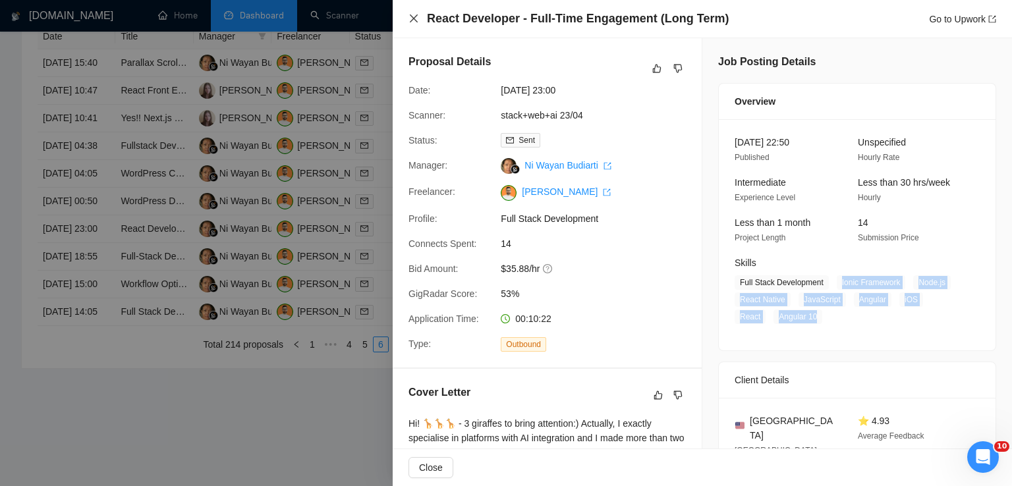
click at [412, 18] on icon "close" at bounding box center [414, 18] width 8 height 8
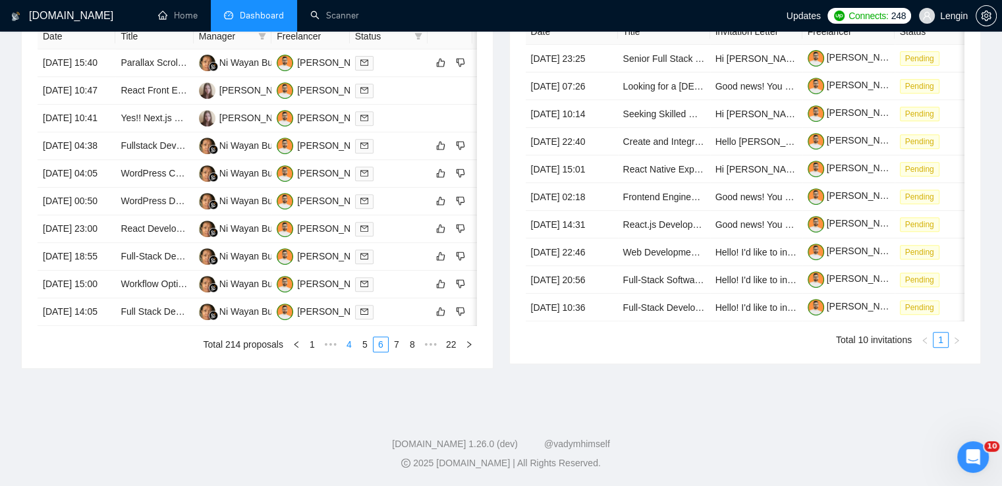
click at [348, 352] on link "4" at bounding box center [349, 344] width 14 height 14
click at [371, 352] on link "3" at bounding box center [365, 344] width 14 height 14
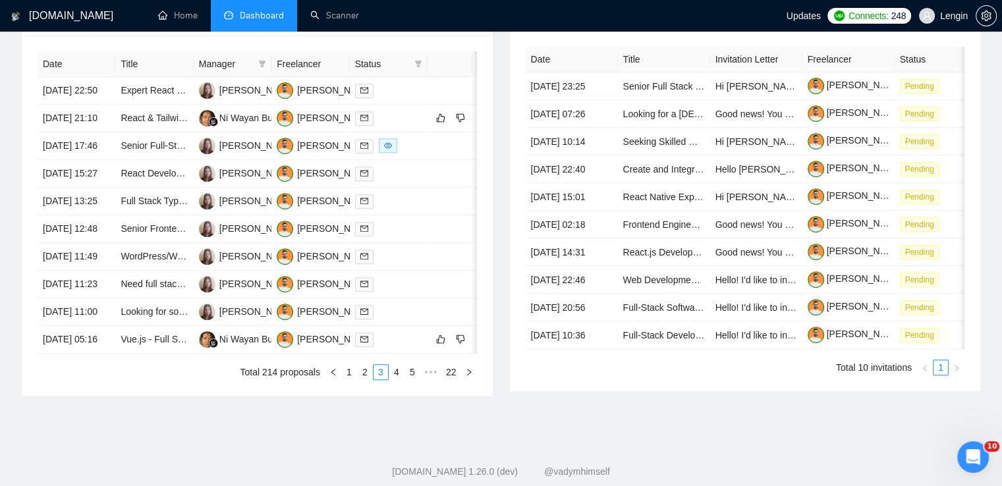
scroll to position [564, 0]
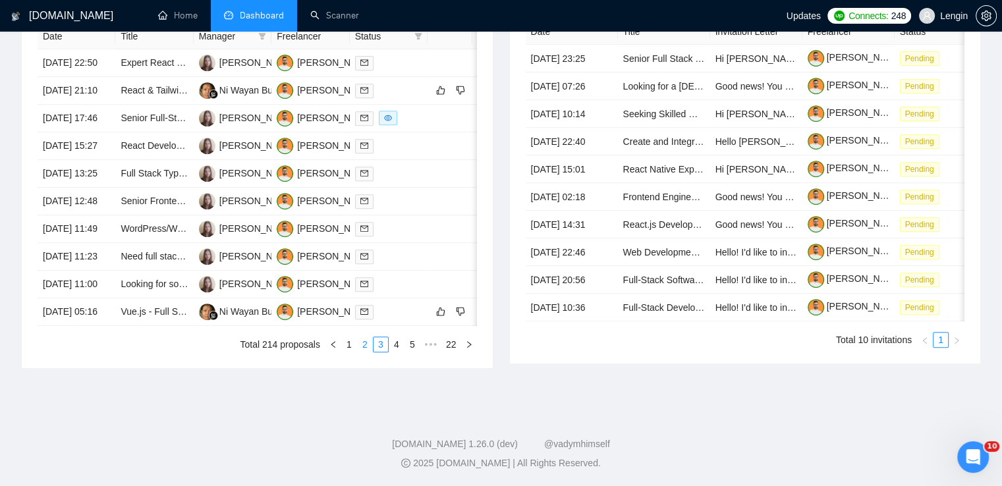
click at [358, 352] on link "2" at bounding box center [365, 344] width 14 height 14
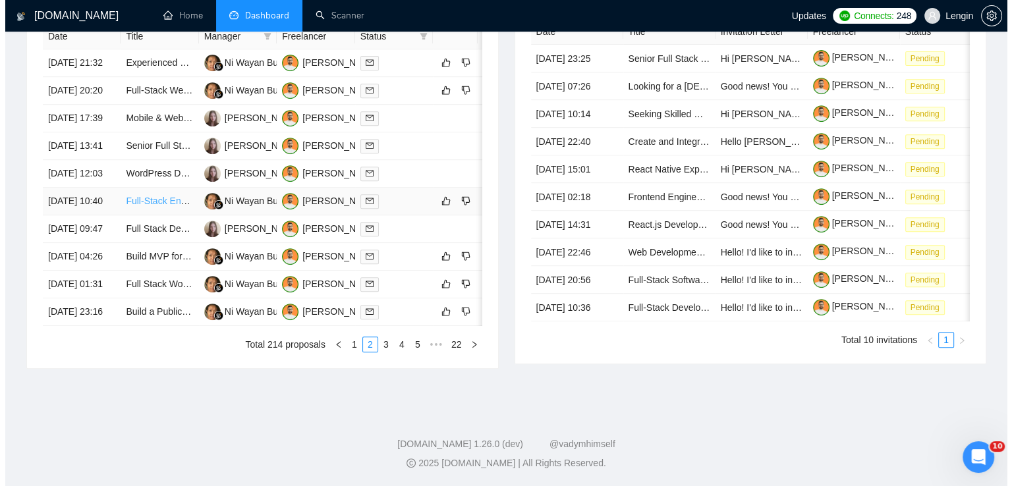
scroll to position [657, 0]
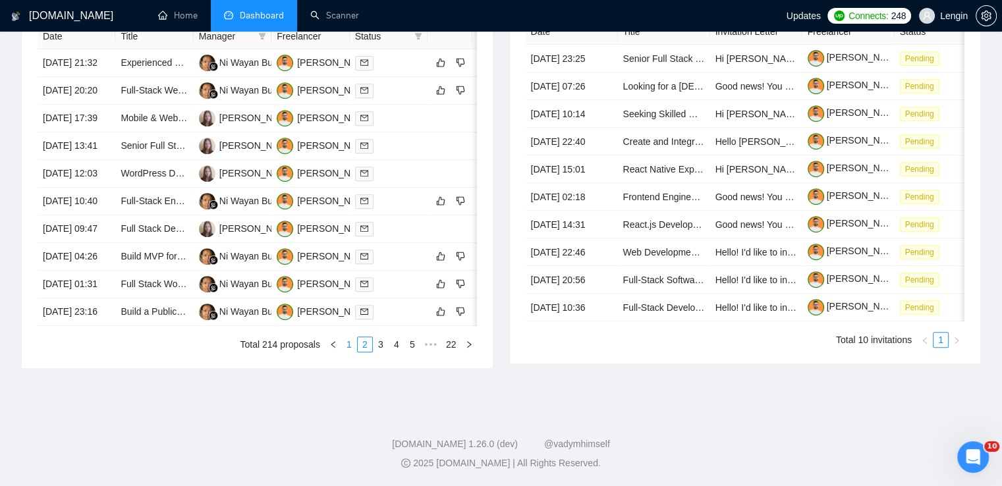
click at [350, 352] on link "1" at bounding box center [349, 344] width 14 height 14
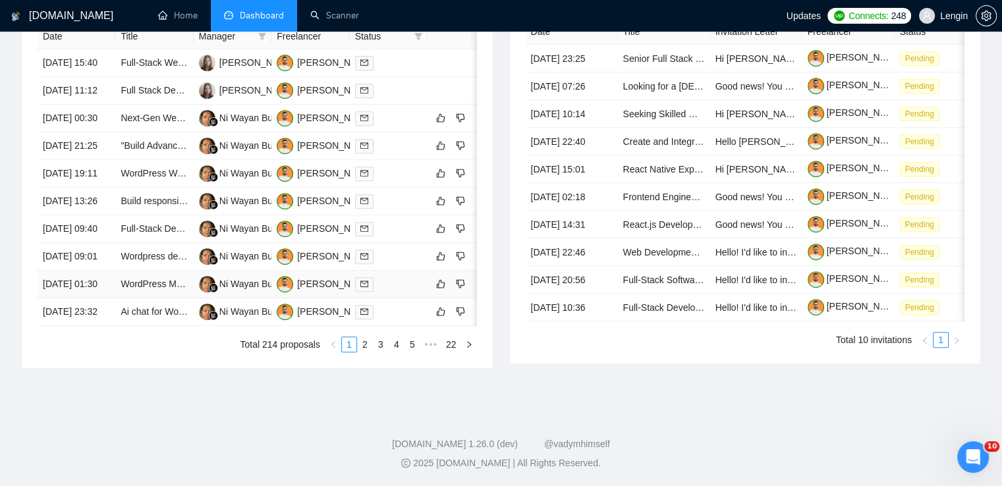
click at [137, 298] on td "WordPress Maintenance and Feature Development" at bounding box center [154, 285] width 78 height 28
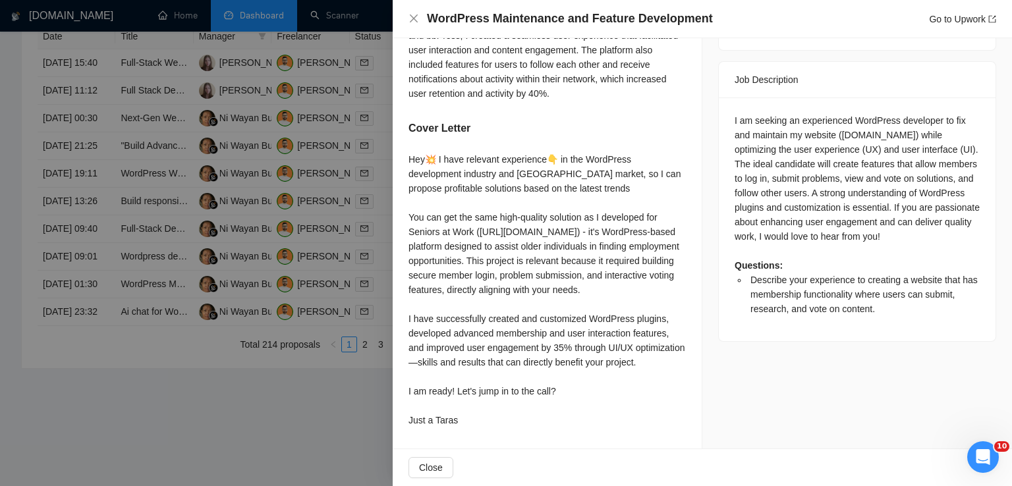
scroll to position [520, 0]
drag, startPoint x: 728, startPoint y: 96, endPoint x: 962, endPoint y: 216, distance: 262.2
click at [962, 216] on div "I am seeking an experienced WordPress developer to fix and maintain my website …" at bounding box center [857, 219] width 277 height 244
copy div "I am seeking an experienced WordPress developer to fix and maintain my website …"
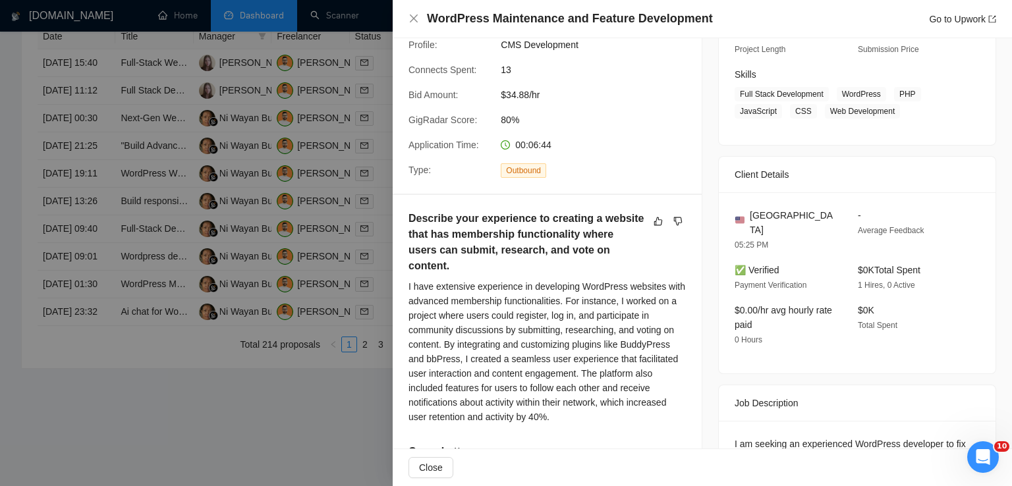
scroll to position [190, 0]
drag, startPoint x: 809, startPoint y: 215, endPoint x: 746, endPoint y: 208, distance: 63.6
click at [746, 208] on div "[GEOGRAPHIC_DATA]" at bounding box center [785, 221] width 102 height 29
copy span "[GEOGRAPHIC_DATA]"
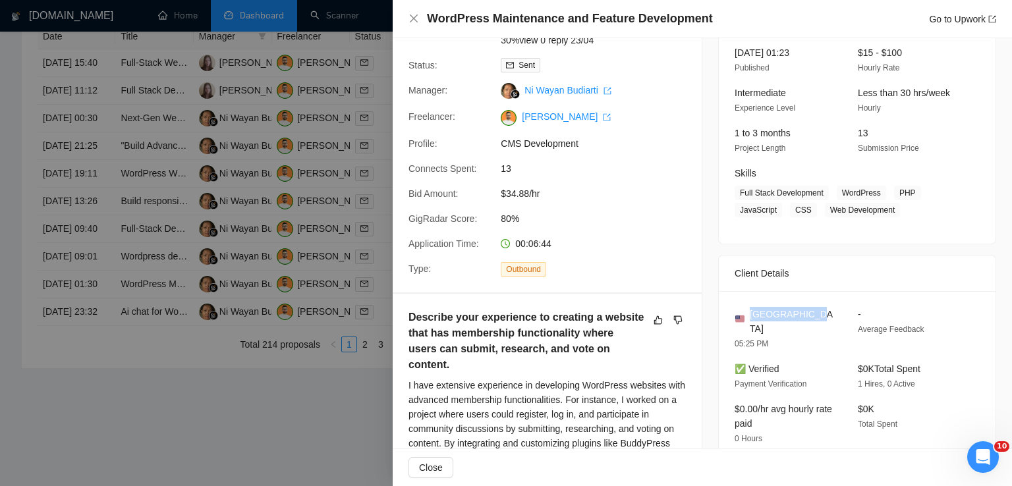
scroll to position [89, 0]
drag, startPoint x: 833, startPoint y: 191, endPoint x: 883, endPoint y: 211, distance: 53.4
click at [883, 211] on span "Full Stack Development WordPress PHP JavaScript CSS Web Development" at bounding box center [846, 202] width 225 height 32
copy span "WordPress PHP JavaScript CSS Web Development"
click at [410, 16] on icon "close" at bounding box center [413, 18] width 11 height 11
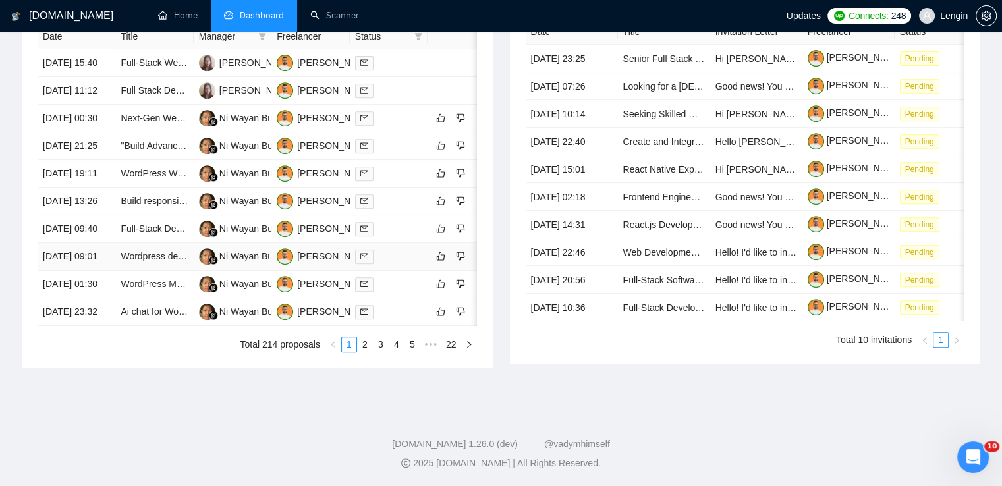
click at [163, 261] on td "Wordpress developer" at bounding box center [154, 257] width 78 height 28
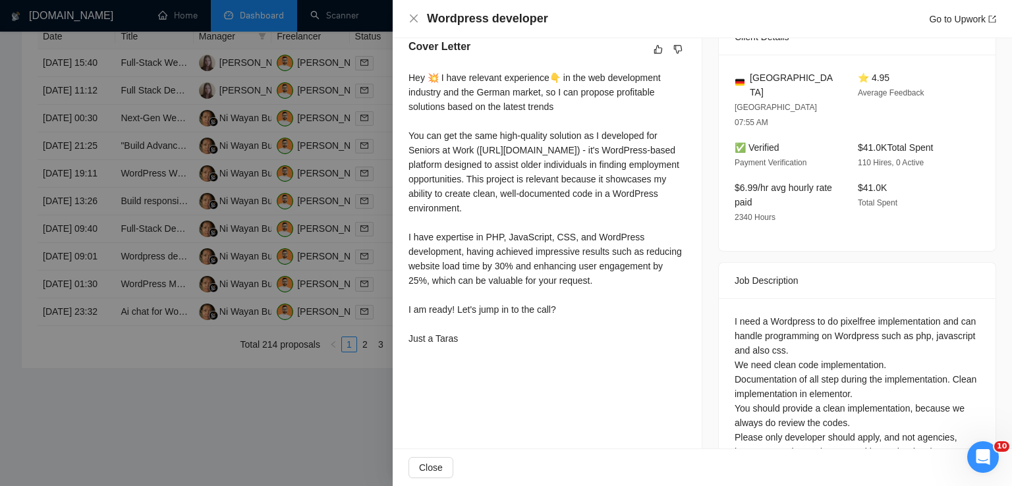
scroll to position [362, 0]
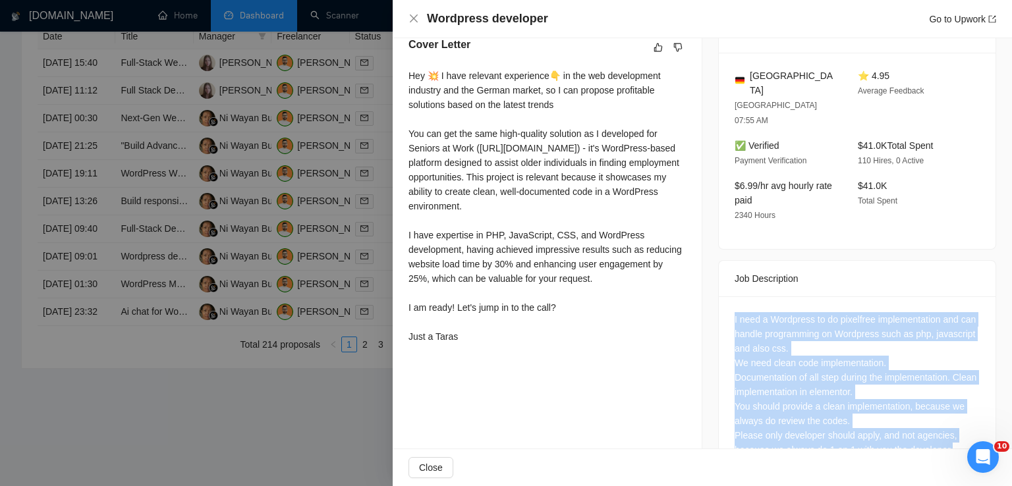
drag, startPoint x: 948, startPoint y: 408, endPoint x: 723, endPoint y: 265, distance: 266.4
click at [723, 296] on div "I need a Wordpress to do pixelfree implementation and can handle programming on…" at bounding box center [857, 387] width 277 height 182
copy div "I need a Wordpress to do pixelfree implementation and can handle programming on…"
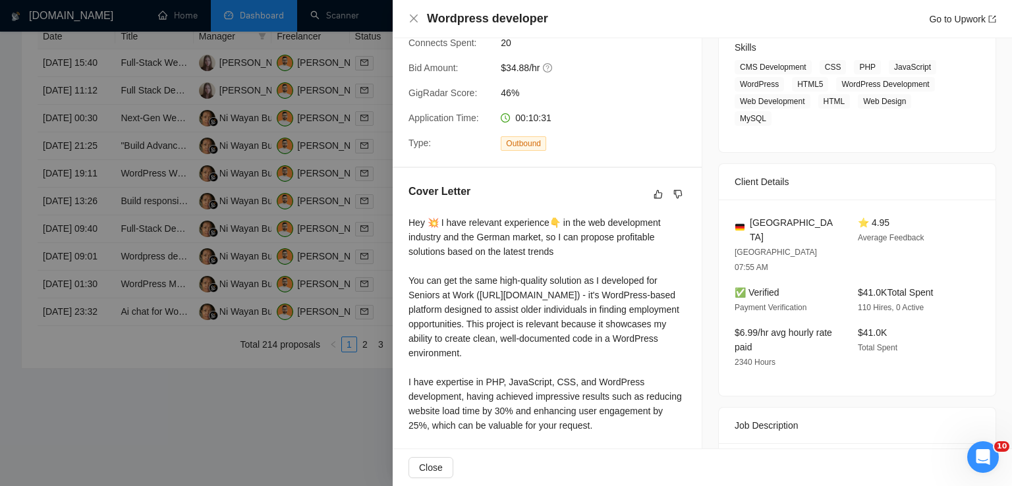
scroll to position [206, 0]
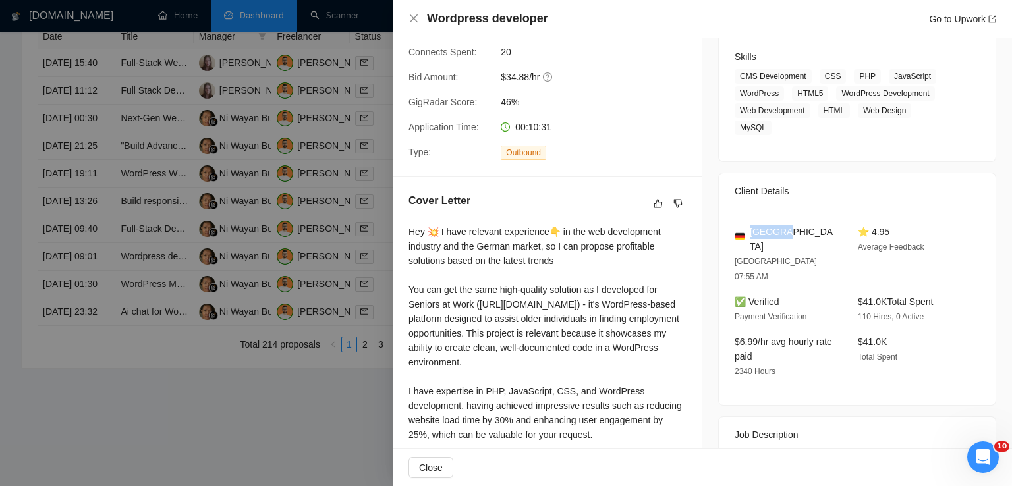
drag, startPoint x: 786, startPoint y: 213, endPoint x: 748, endPoint y: 214, distance: 37.5
click at [748, 225] on div "[GEOGRAPHIC_DATA]" at bounding box center [785, 239] width 102 height 29
copy span "[GEOGRAPHIC_DATA]"
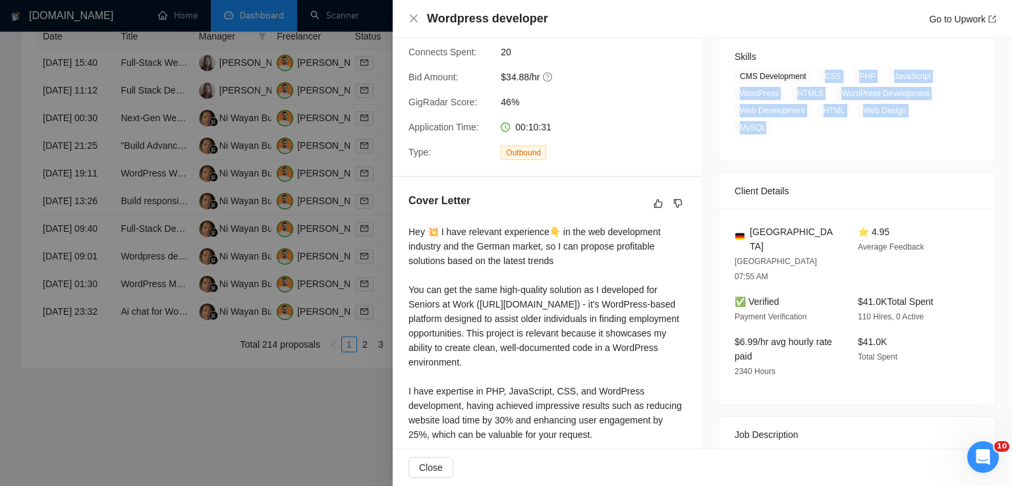
drag, startPoint x: 818, startPoint y: 74, endPoint x: 942, endPoint y: 114, distance: 130.0
click at [942, 114] on span "CMS Development CSS PHP JavaScript WordPress HTML5 WordPress Development Web De…" at bounding box center [846, 102] width 225 height 66
copy span "CSS PHP JavaScript WordPress HTML5 WordPress Development Web Development HTML W…"
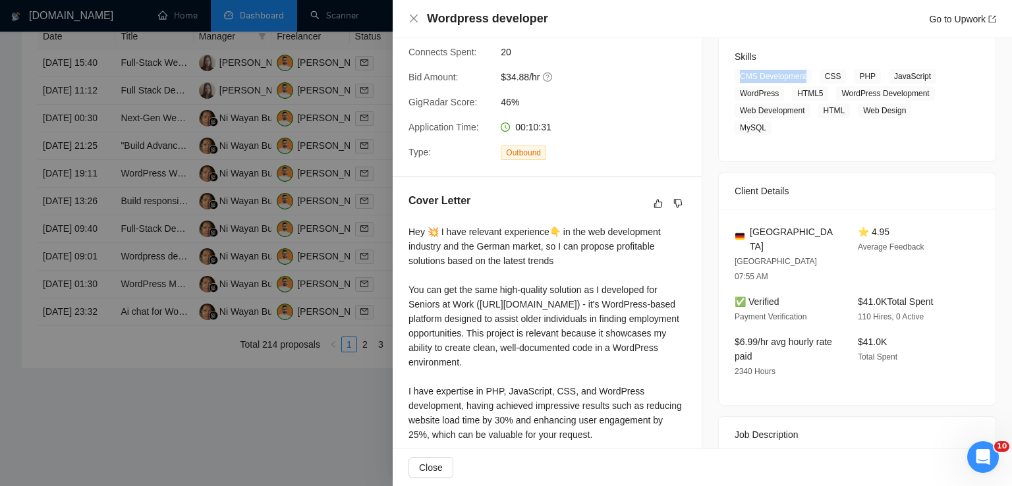
drag, startPoint x: 803, startPoint y: 78, endPoint x: 734, endPoint y: 78, distance: 69.2
click at [734, 78] on span "CMS Development" at bounding box center [772, 76] width 77 height 14
copy span "CMS Development"
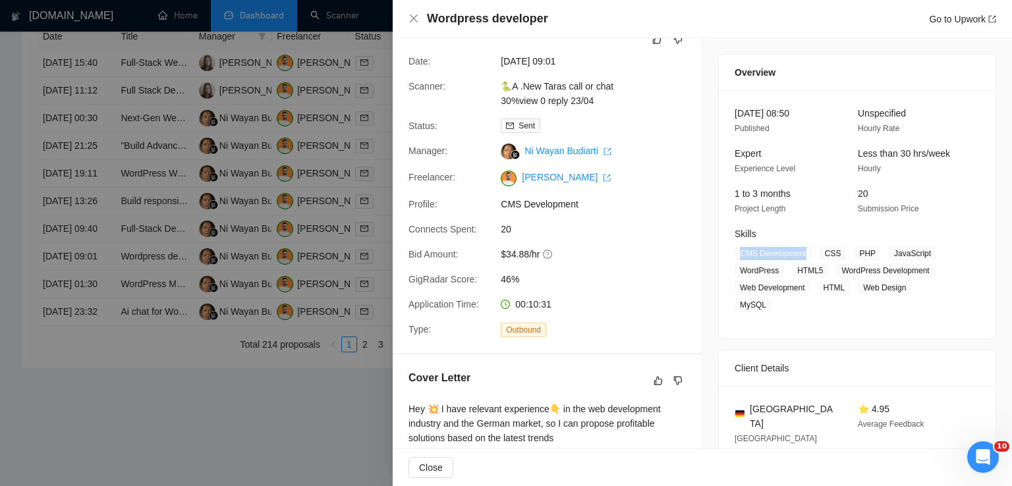
scroll to position [28, 0]
click at [416, 20] on icon "close" at bounding box center [414, 18] width 8 height 8
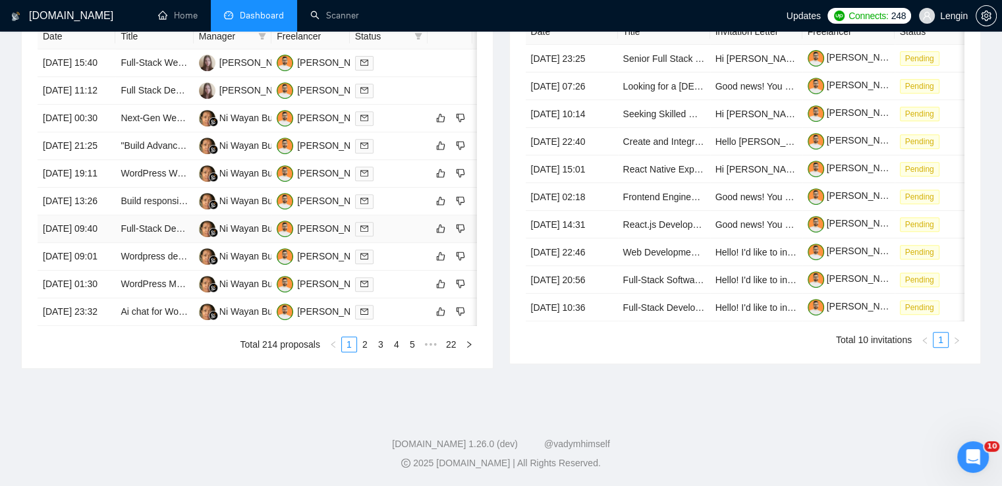
click at [159, 222] on td "Full-Stack Developer Needed for AI Web App Development" at bounding box center [154, 229] width 78 height 28
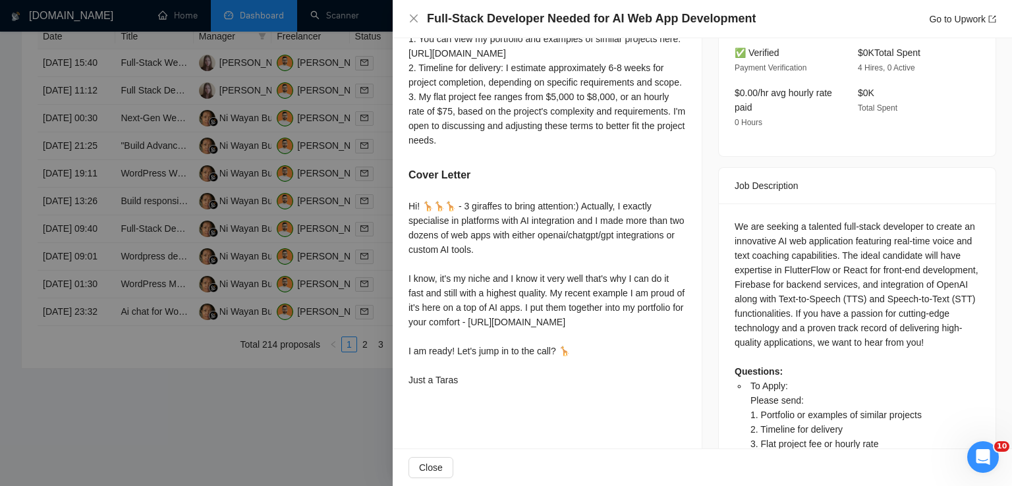
scroll to position [479, 0]
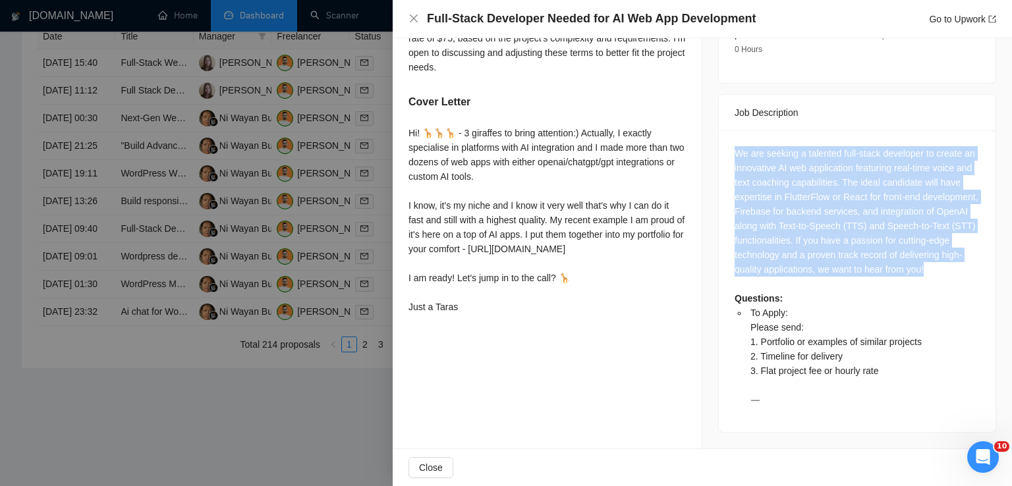
drag, startPoint x: 750, startPoint y: 268, endPoint x: 722, endPoint y: 141, distance: 130.2
click at [722, 141] on div "We are seeking a talented full-stack developer to create an innovative AI web a…" at bounding box center [857, 281] width 277 height 302
copy div "We are seeking a talented full-stack developer to create an innovative AI web a…"
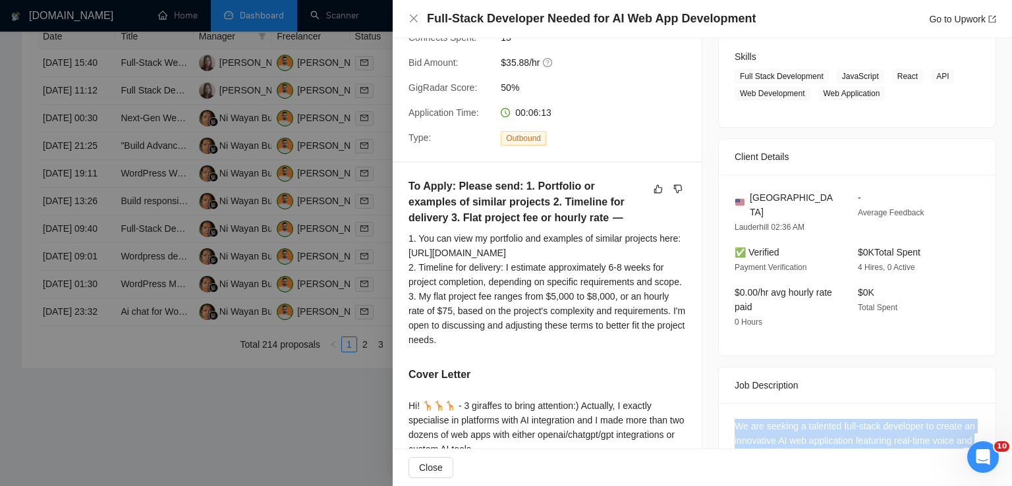
scroll to position [187, 0]
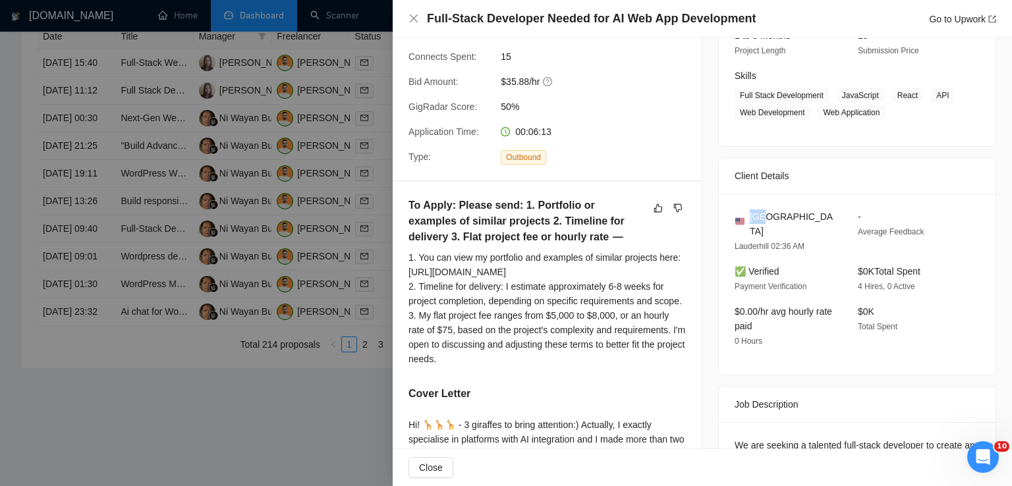
drag, startPoint x: 770, startPoint y: 220, endPoint x: 746, endPoint y: 215, distance: 24.8
click at [746, 215] on div "[GEOGRAPHIC_DATA]" at bounding box center [785, 223] width 102 height 29
copy span "[GEOGRAPHIC_DATA]"
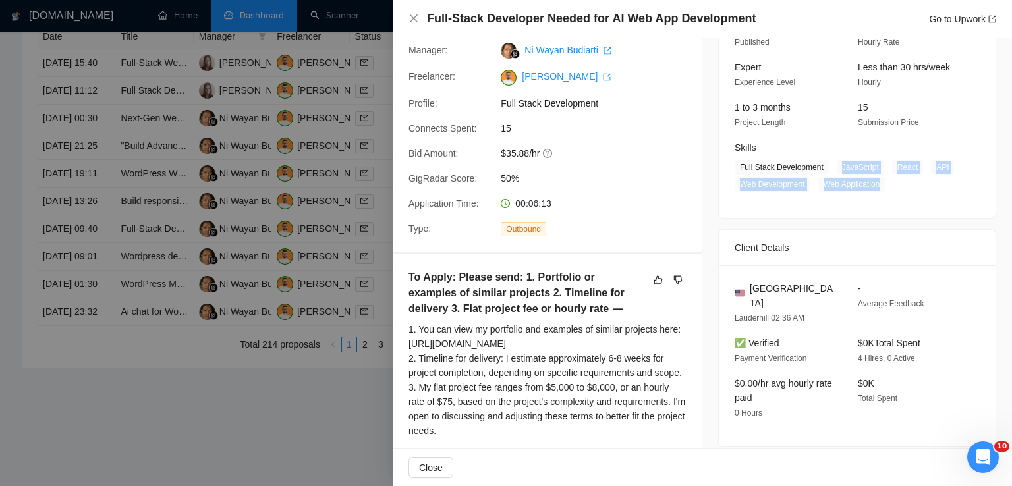
drag, startPoint x: 880, startPoint y: 186, endPoint x: 829, endPoint y: 164, distance: 55.2
click at [829, 164] on span "Full Stack Development JavaScript React API Web Development Web Application" at bounding box center [846, 176] width 225 height 32
copy span "JavaScript React API Web Development Web Application"
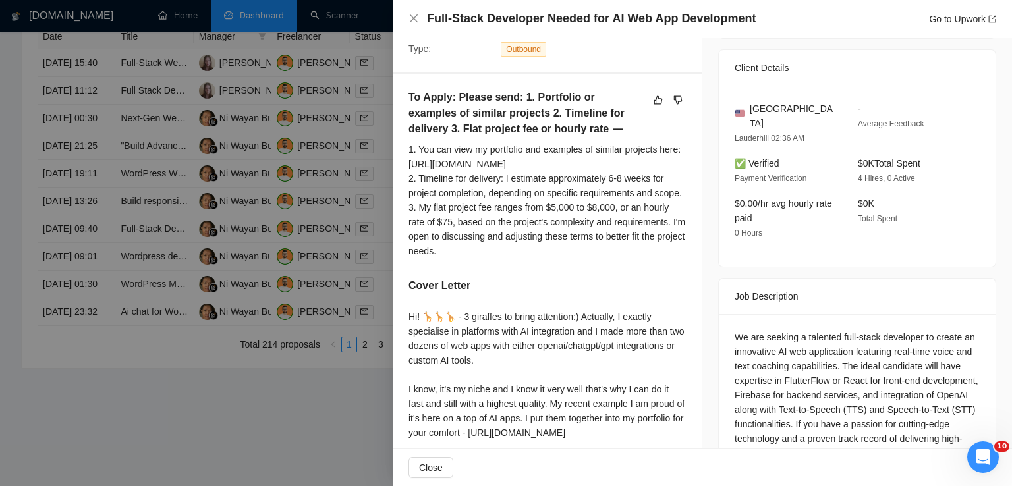
scroll to position [0, 0]
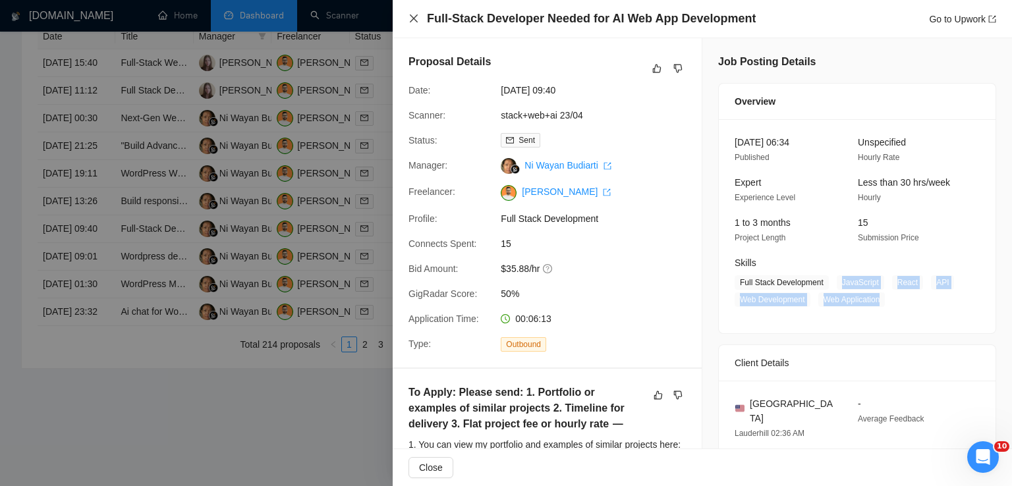
click at [414, 22] on icon "close" at bounding box center [413, 18] width 11 height 11
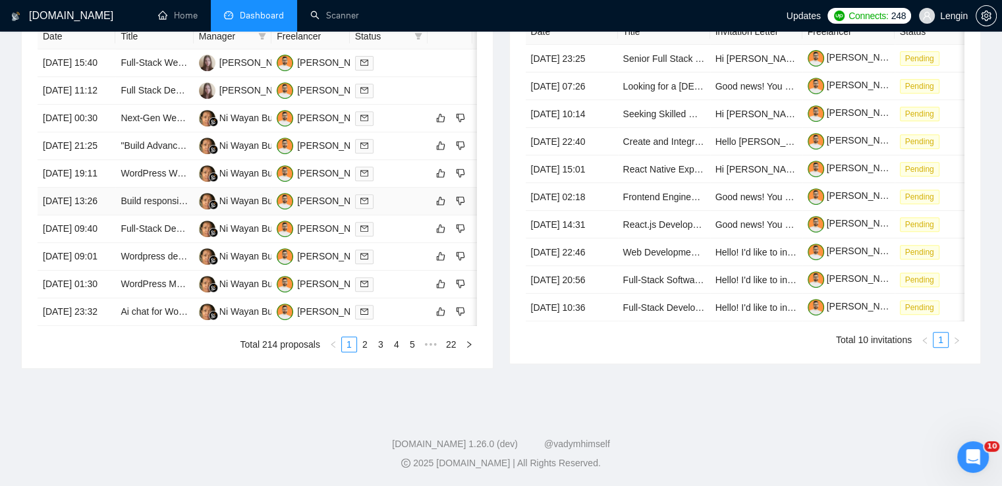
click at [180, 188] on td "Build responsive WordPress site with booking/payment functionality" at bounding box center [154, 202] width 78 height 28
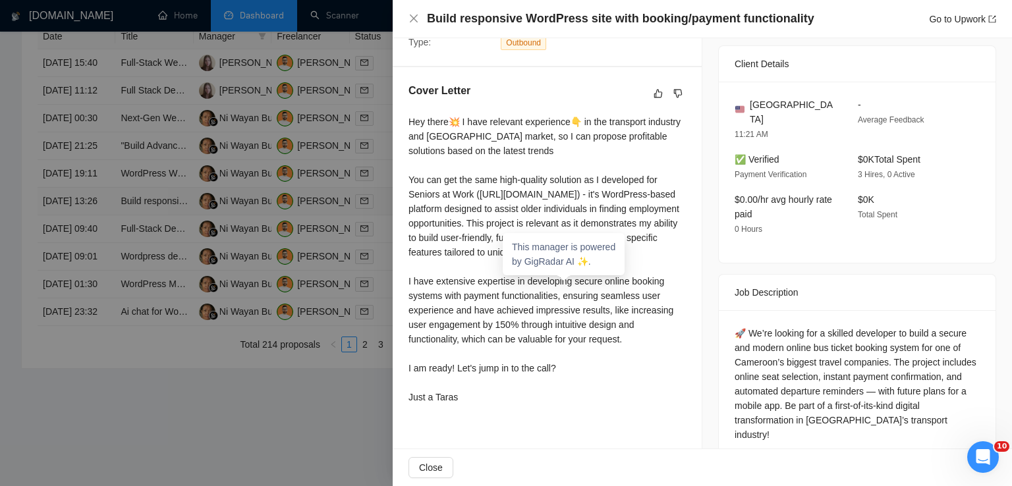
scroll to position [323, 0]
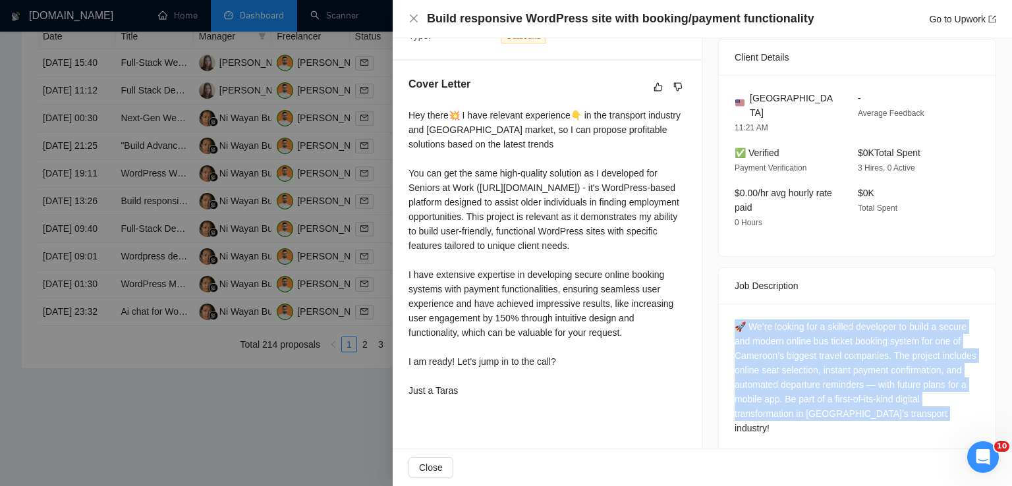
drag, startPoint x: 933, startPoint y: 405, endPoint x: 725, endPoint y: 310, distance: 229.0
click at [725, 310] on div "🚀 We’re looking for a skilled developer to build a secure and modern online bus…" at bounding box center [857, 380] width 277 height 153
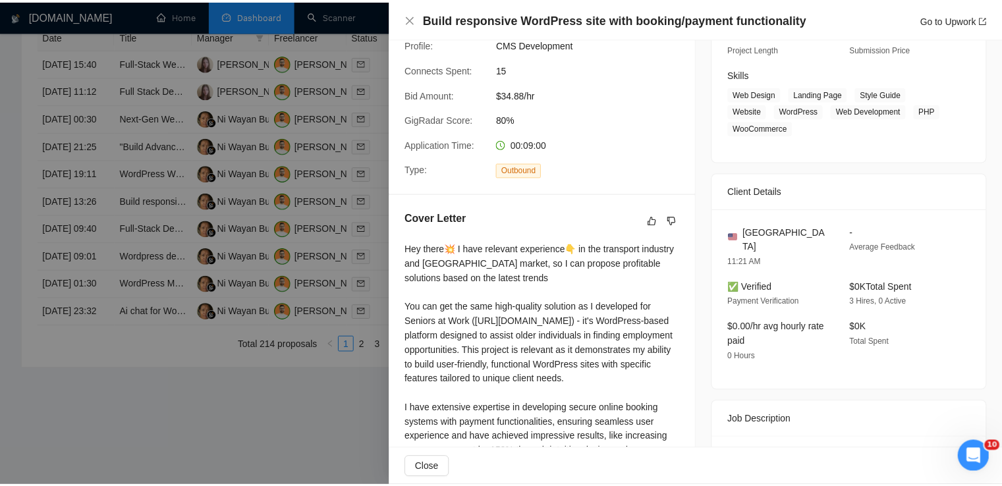
scroll to position [185, 0]
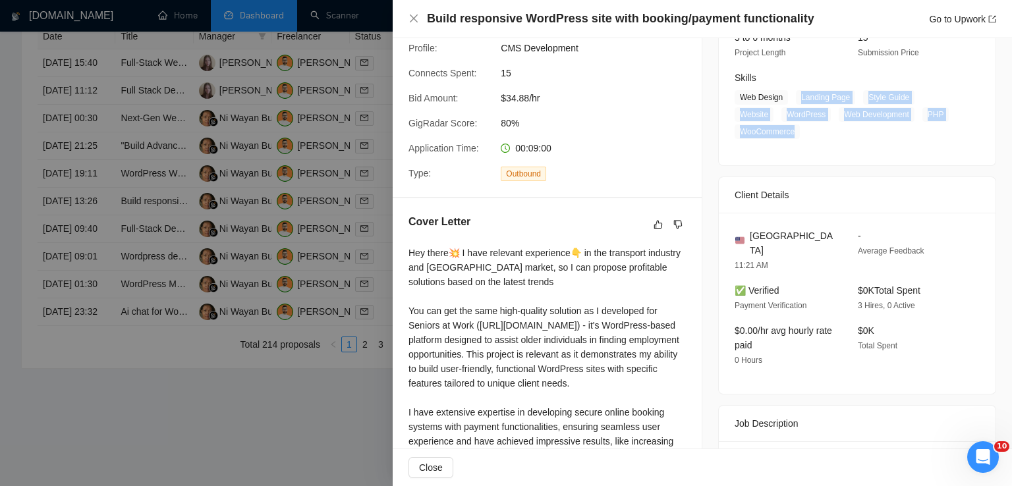
drag, startPoint x: 794, startPoint y: 98, endPoint x: 786, endPoint y: 137, distance: 39.5
click at [786, 137] on span "Web Design Landing Page Style Guide Website WordPress Web Development PHP WooCo…" at bounding box center [846, 114] width 225 height 49
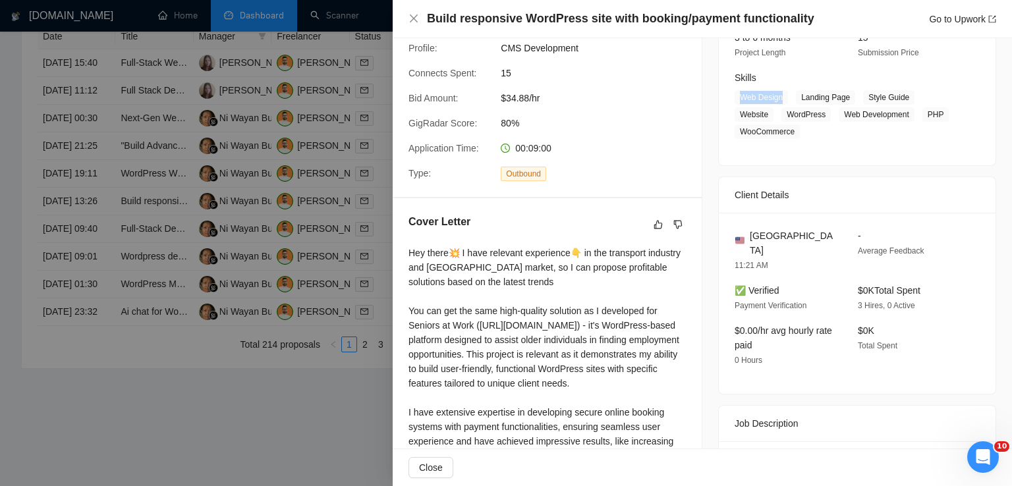
drag, startPoint x: 780, startPoint y: 95, endPoint x: 736, endPoint y: 96, distance: 43.5
click at [736, 96] on span "Web Design" at bounding box center [760, 97] width 53 height 14
click at [413, 18] on icon "close" at bounding box center [414, 18] width 8 height 8
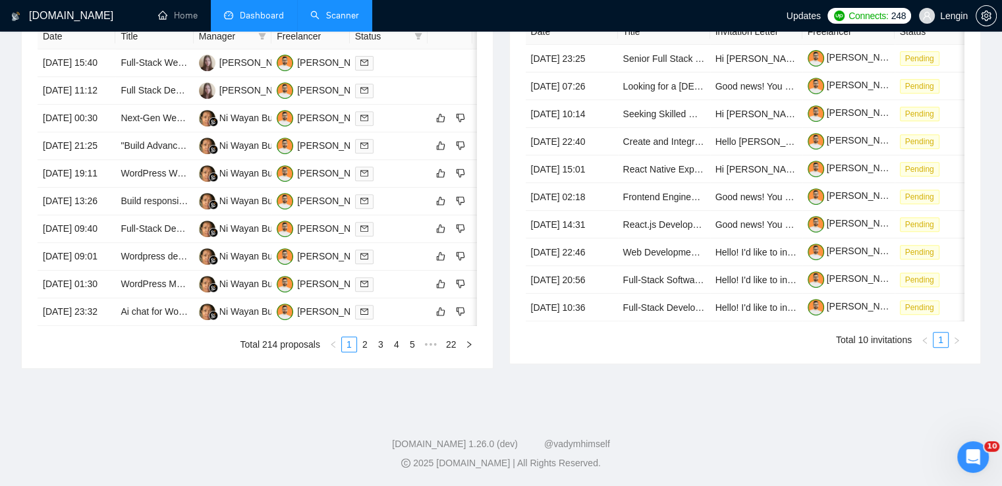
click at [342, 14] on link "Scanner" at bounding box center [334, 15] width 49 height 11
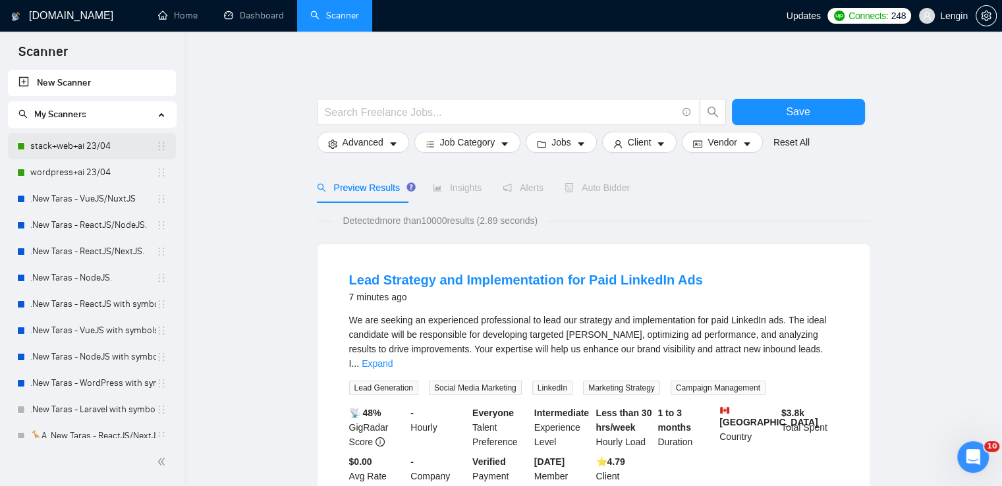
click at [71, 149] on link "stack+web+ai 23/04" at bounding box center [93, 146] width 126 height 26
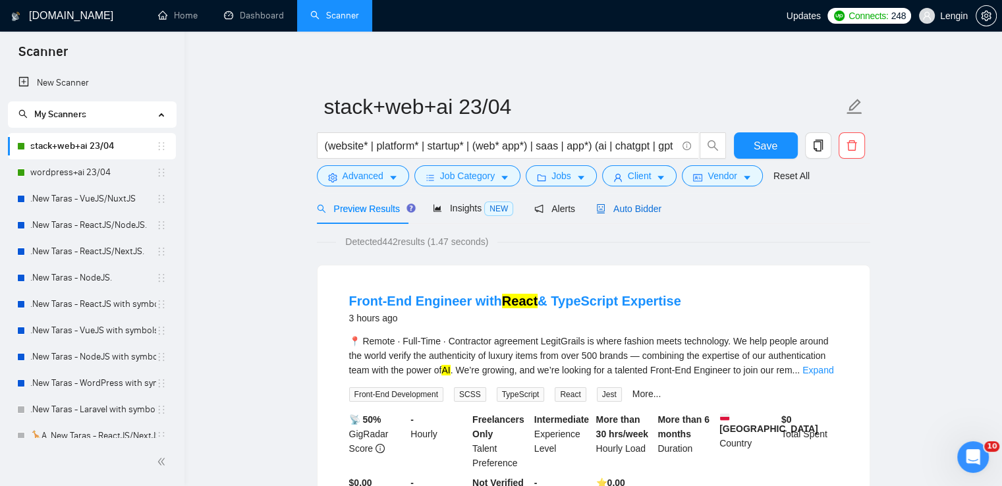
click at [643, 207] on span "Auto Bidder" at bounding box center [628, 209] width 65 height 11
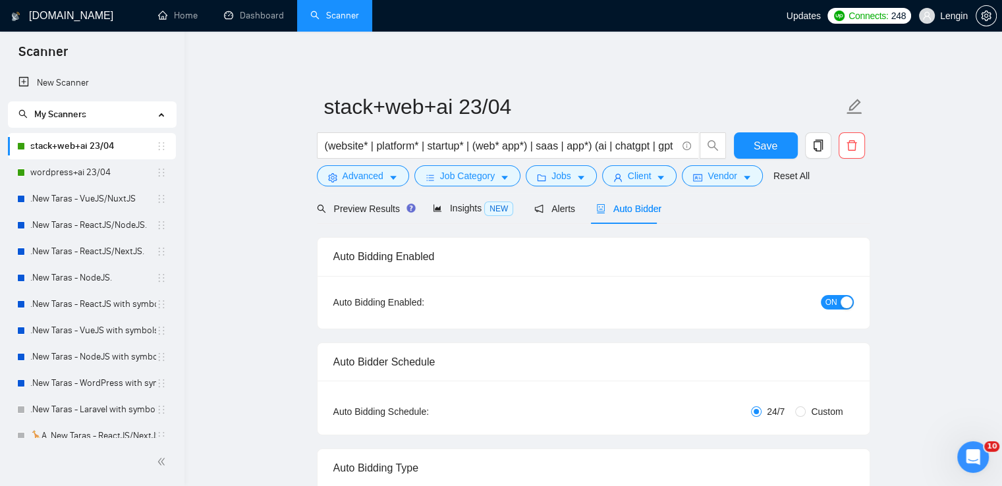
radio input "false"
radio input "true"
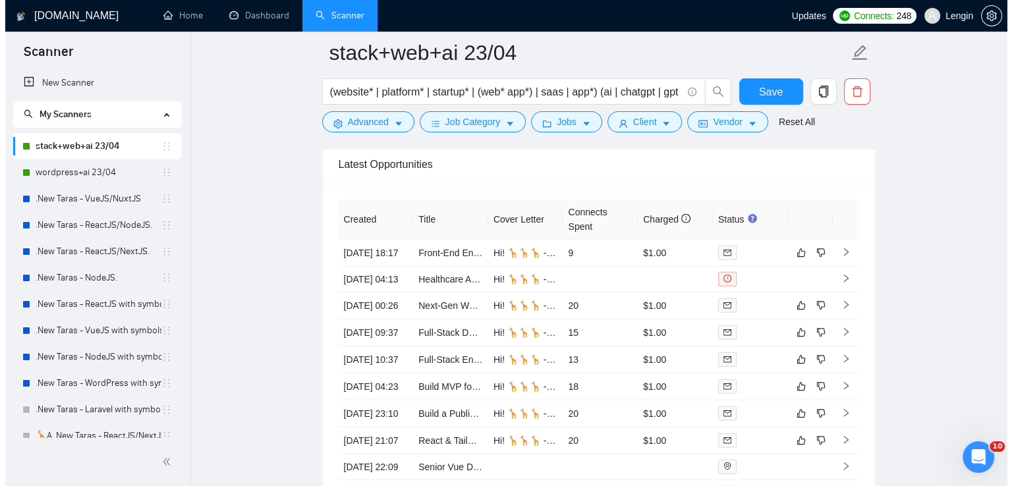
scroll to position [3456, 0]
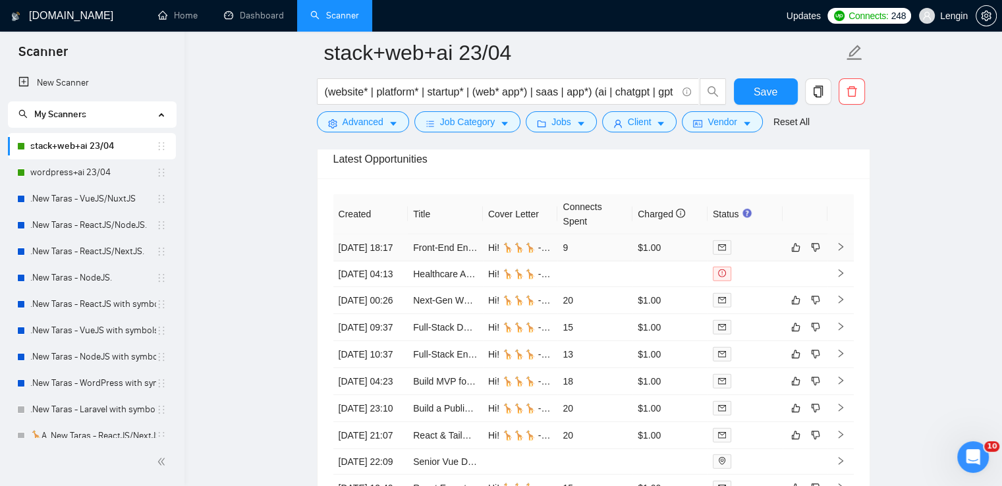
click at [461, 261] on td "Front-End Engineer with React & TypeScript Expertise" at bounding box center [445, 247] width 75 height 27
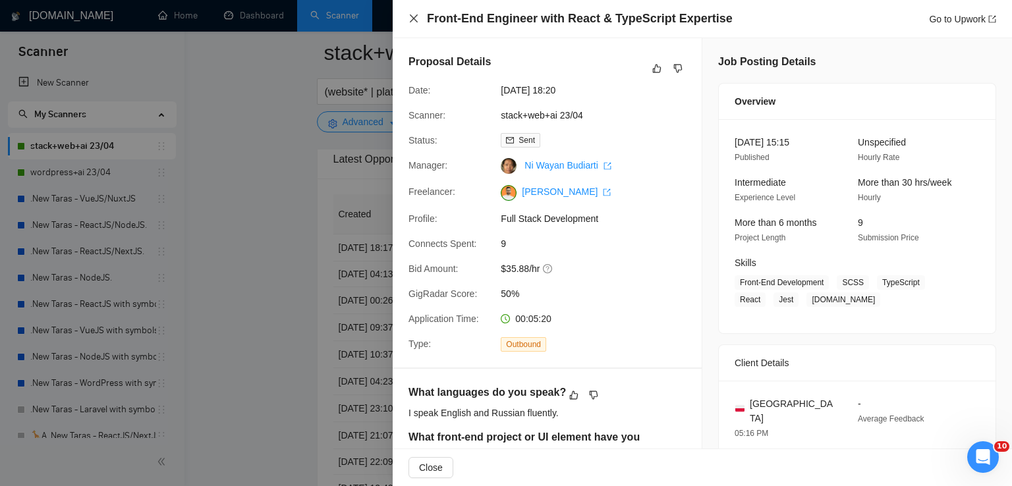
click at [409, 21] on icon "close" at bounding box center [413, 18] width 11 height 11
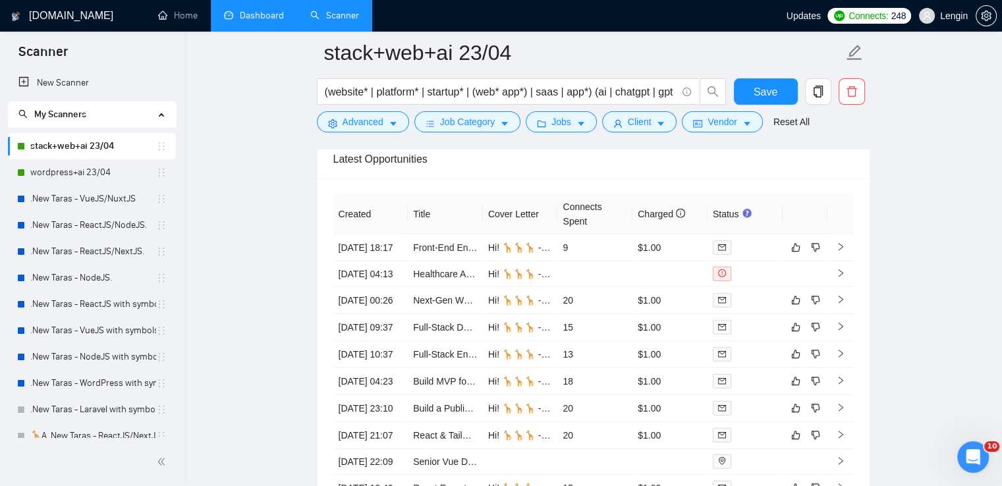
click at [258, 21] on link "Dashboard" at bounding box center [254, 15] width 60 height 11
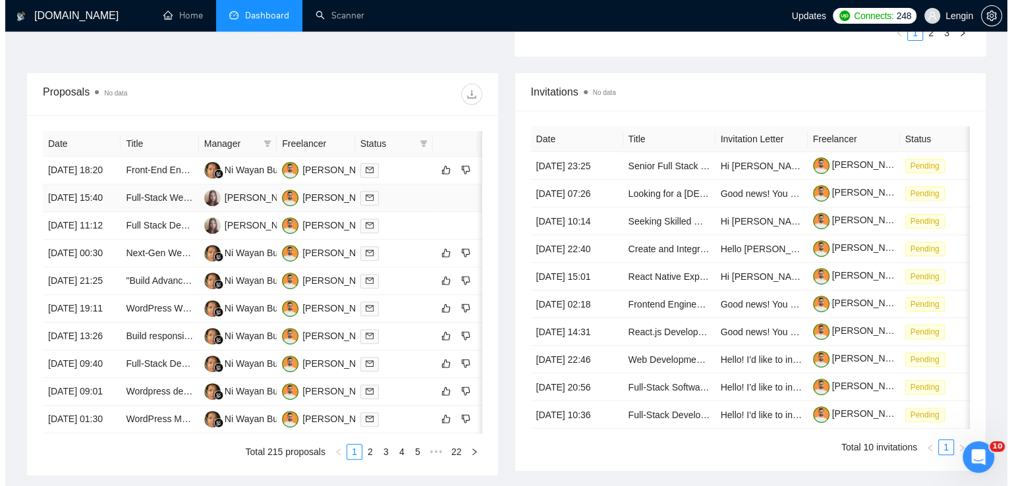
scroll to position [453, 0]
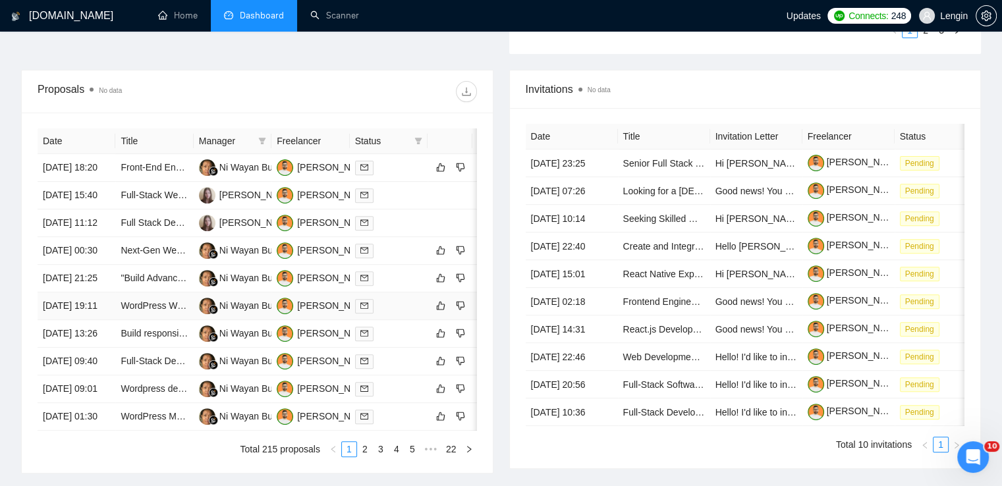
click at [124, 320] on td "WordPress Website Development Needed" at bounding box center [154, 306] width 78 height 28
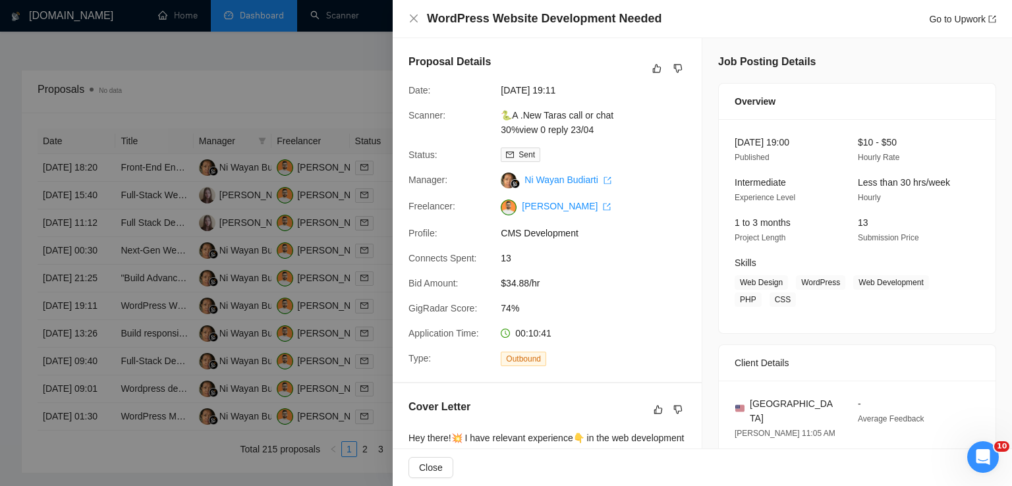
scroll to position [331, 0]
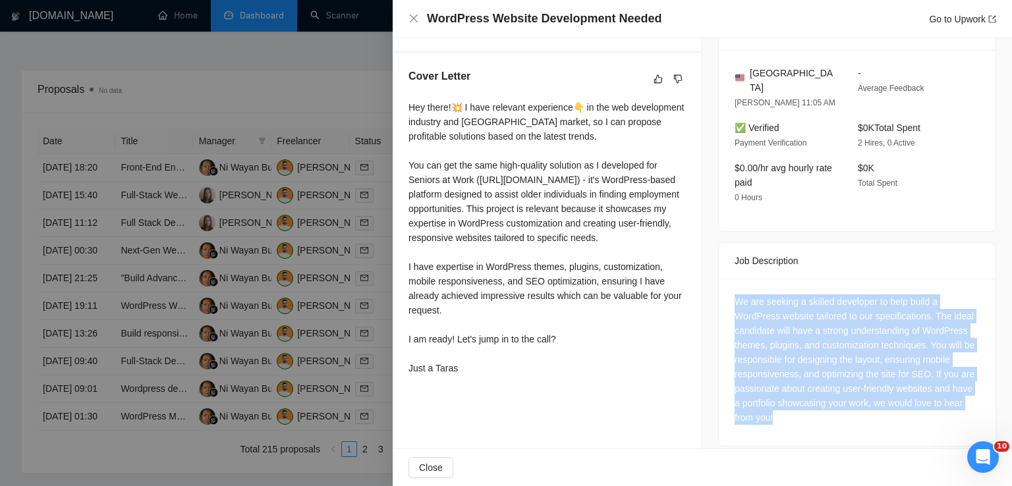
drag, startPoint x: 777, startPoint y: 401, endPoint x: 721, endPoint y: 292, distance: 122.8
click at [721, 292] on div "We are seeking a skilled developer to help build a WordPress website tailored t…" at bounding box center [857, 362] width 277 height 167
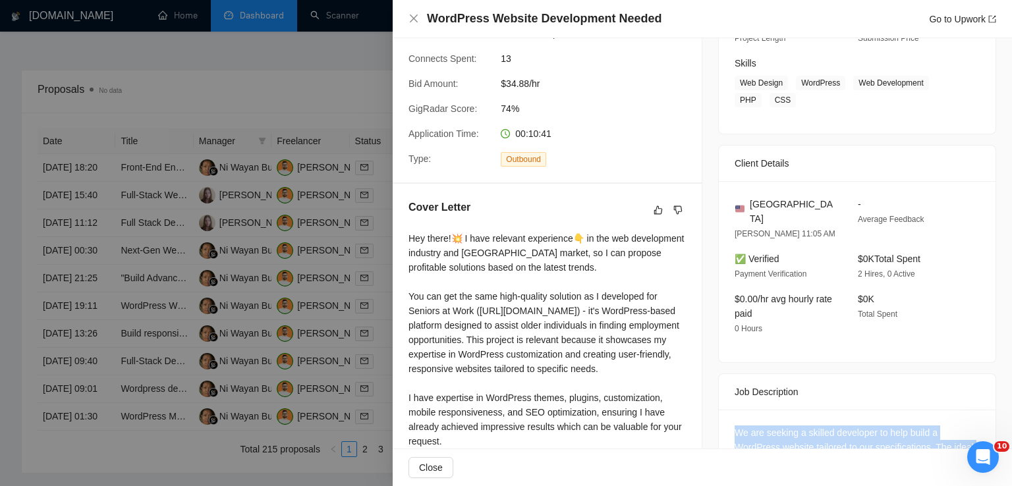
scroll to position [199, 0]
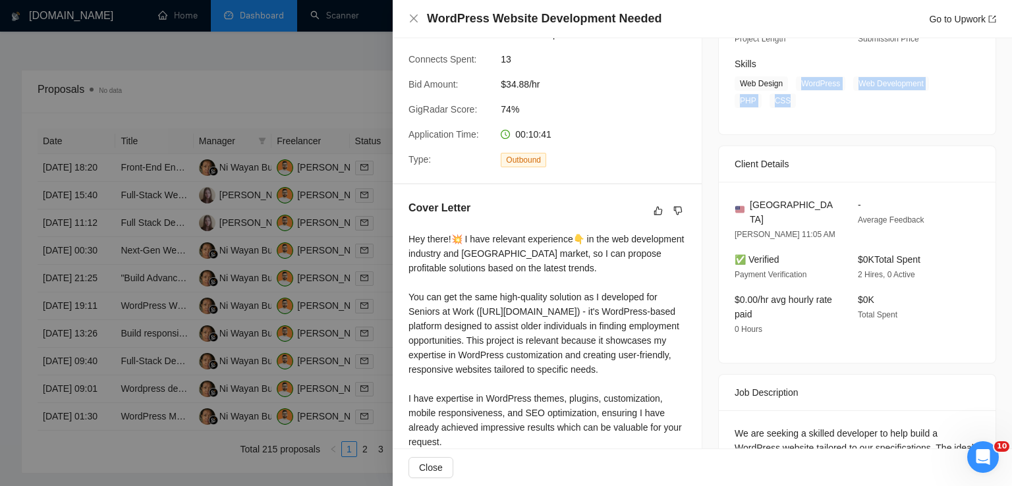
drag, startPoint x: 796, startPoint y: 82, endPoint x: 790, endPoint y: 109, distance: 27.0
click at [790, 109] on div "[DATE] 19:00 Published $10 - $50 Hourly Rate Intermediate Experience Level Less…" at bounding box center [857, 27] width 277 height 214
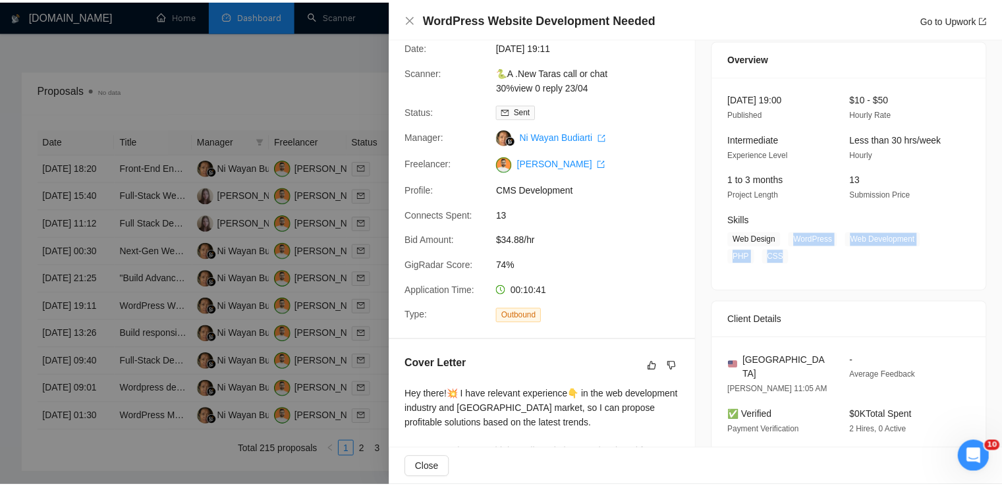
scroll to position [0, 0]
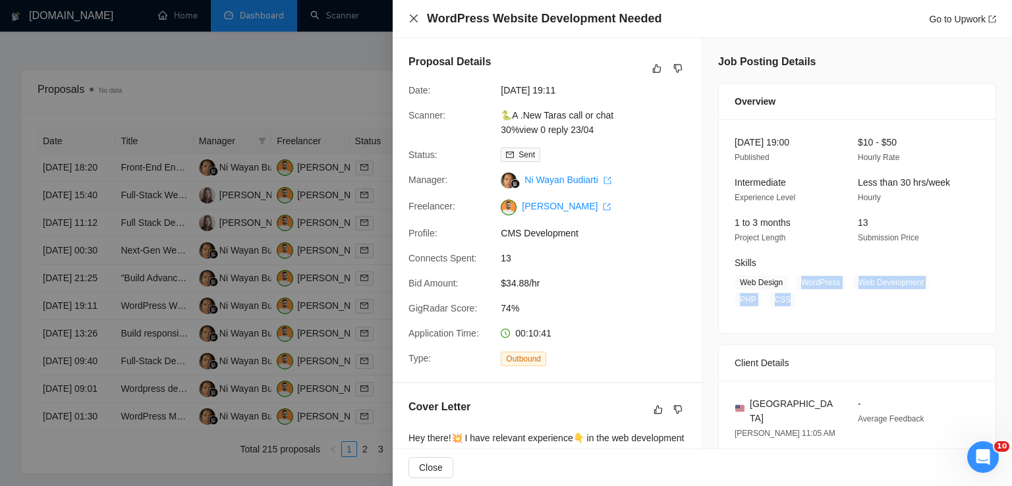
click at [412, 22] on icon "close" at bounding box center [413, 18] width 11 height 11
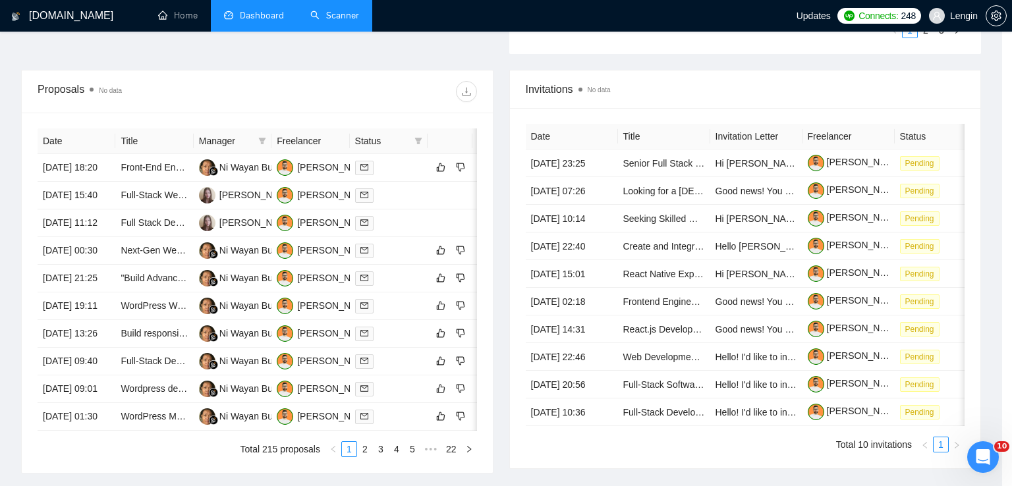
click at [339, 16] on link "Scanner" at bounding box center [334, 15] width 49 height 11
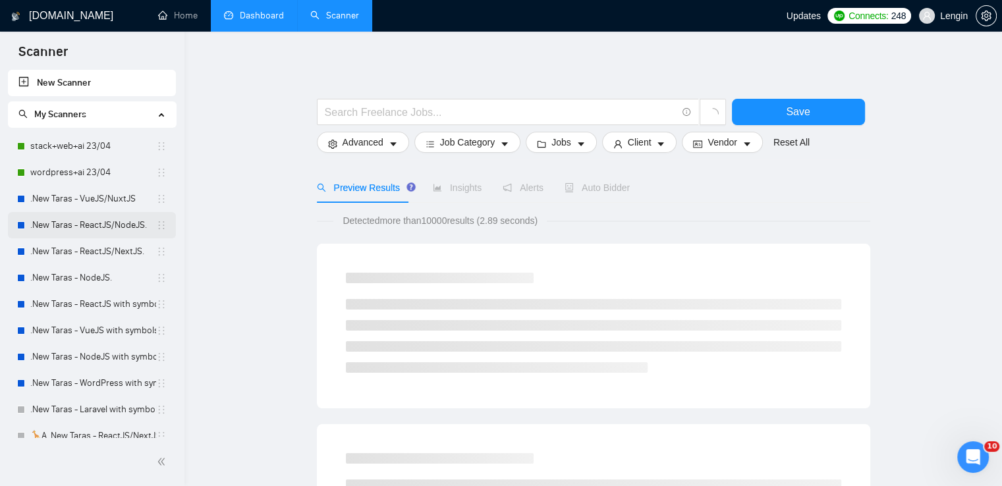
click at [83, 230] on link ".New Taras - ReactJS/NodeJS." at bounding box center [93, 225] width 126 height 26
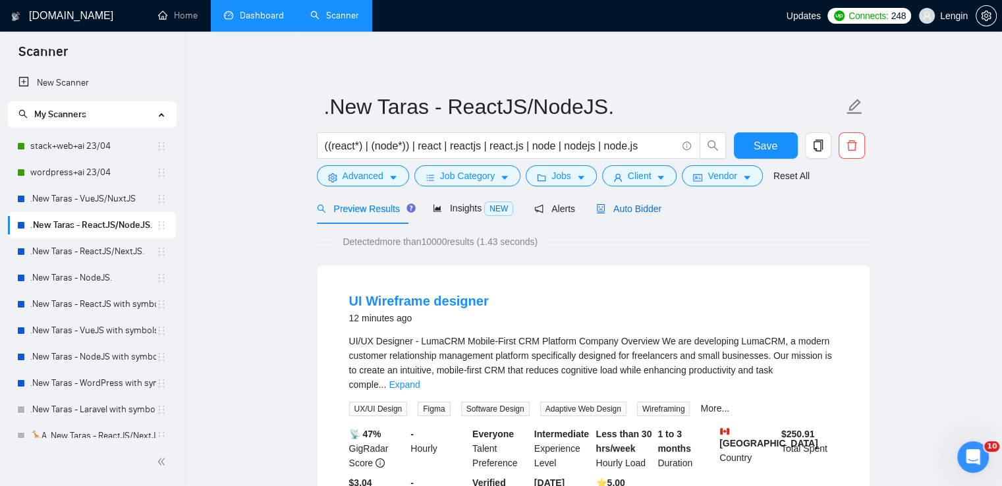
click at [614, 212] on span "Auto Bidder" at bounding box center [628, 209] width 65 height 11
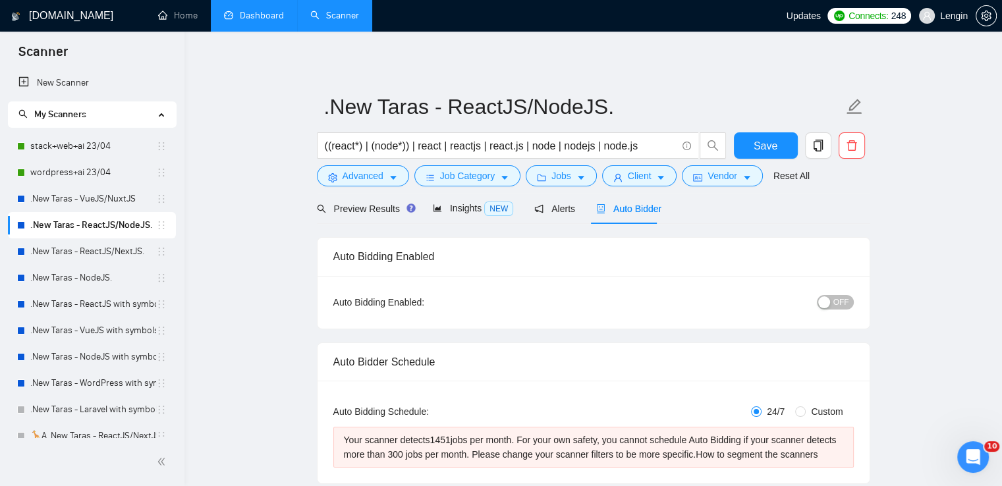
radio input "false"
radio input "true"
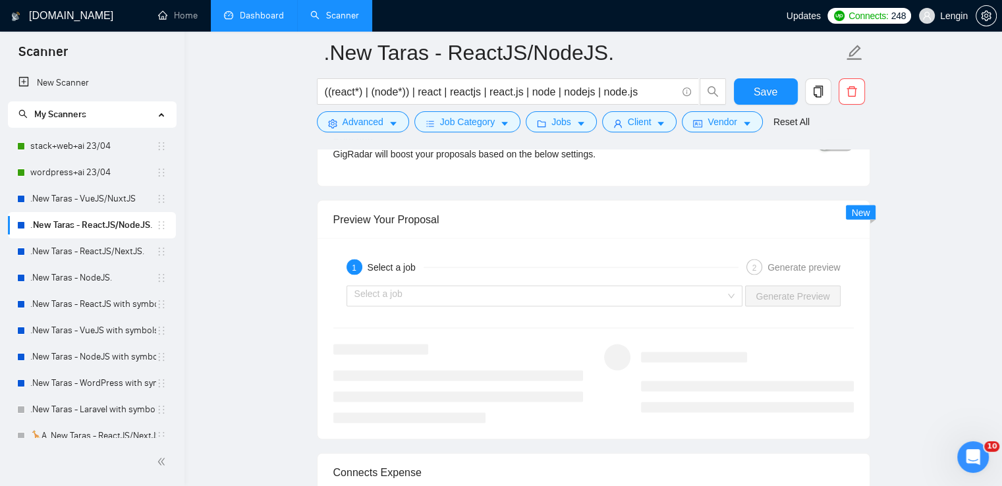
scroll to position [2713, 0]
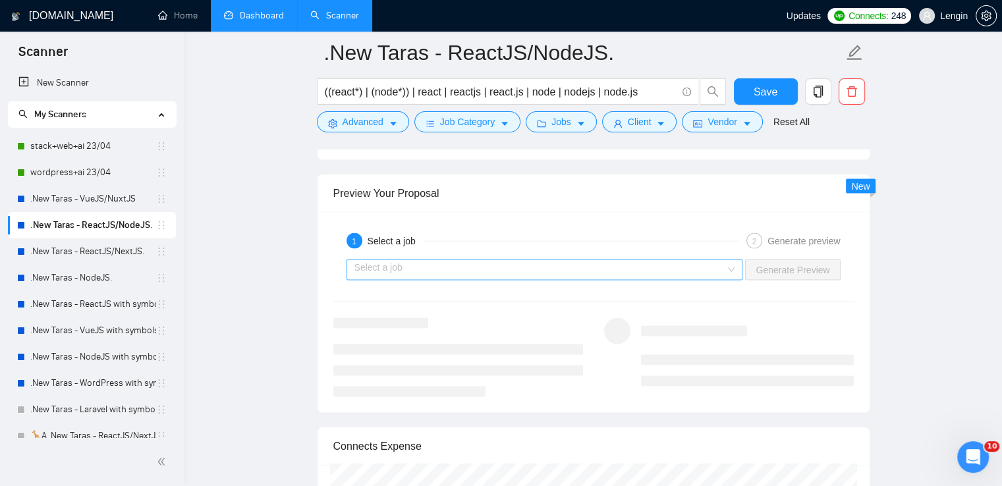
click at [735, 264] on div "Select a job" at bounding box center [544, 269] width 396 height 21
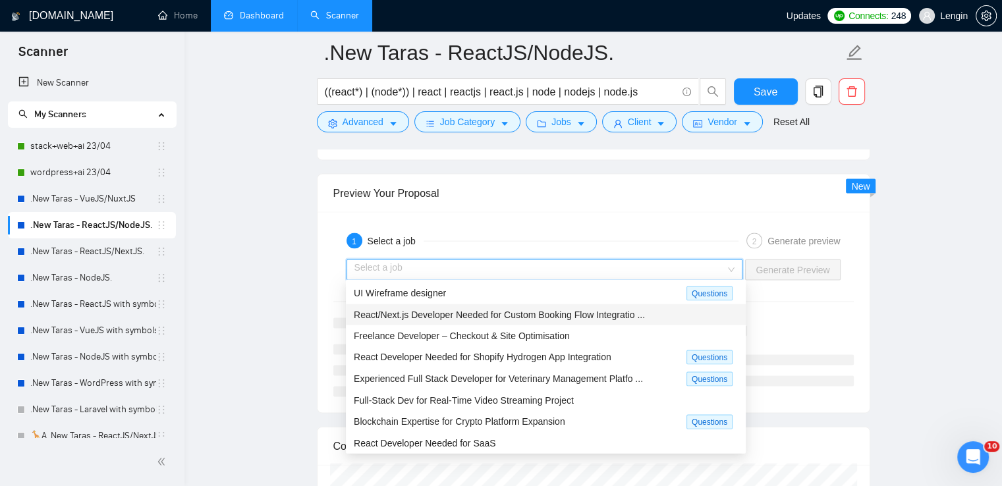
click at [490, 310] on span "React/Next.js Developer Needed for Custom Booking Flow Integratio ..." at bounding box center [499, 315] width 291 height 11
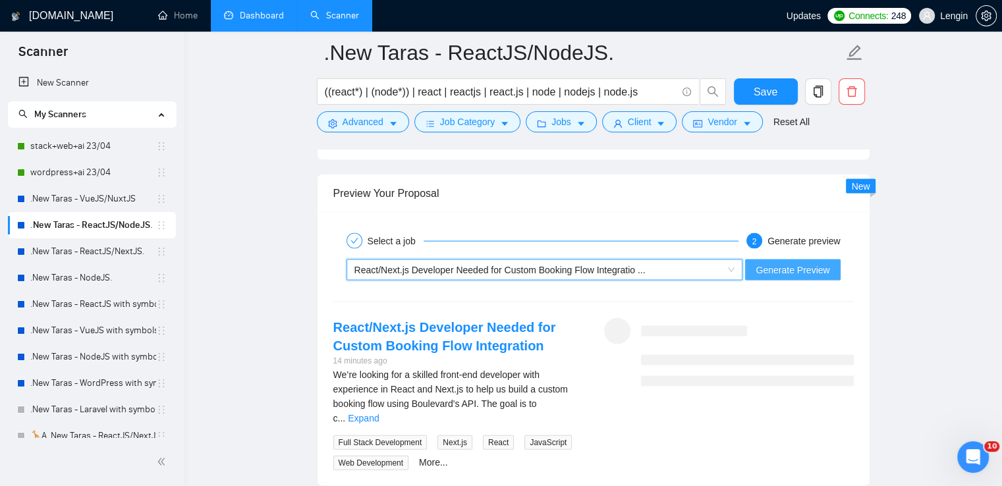
click at [774, 263] on span "Generate Preview" at bounding box center [792, 270] width 74 height 14
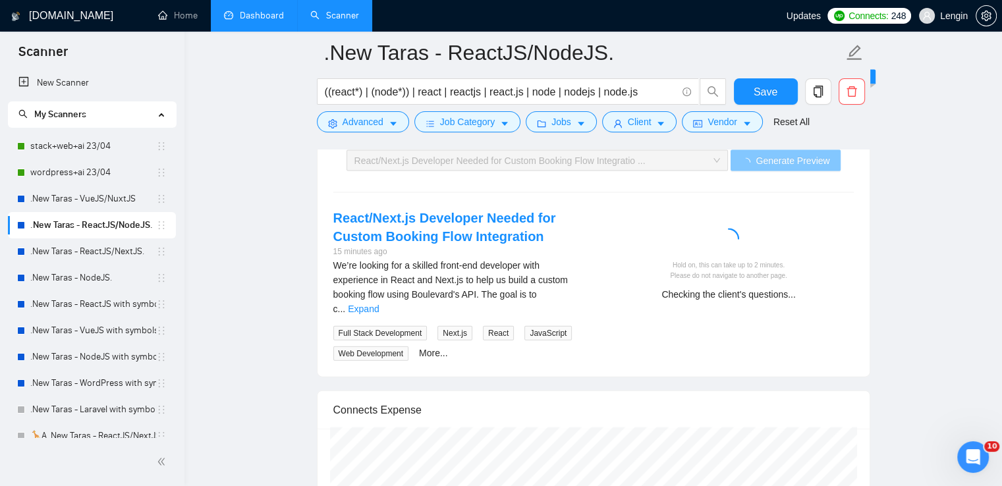
scroll to position [2823, 0]
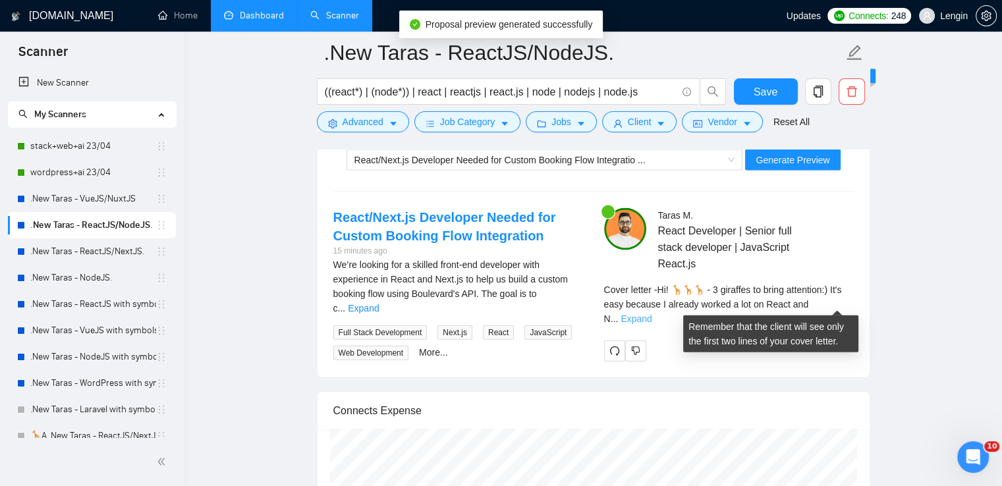
click at [651, 313] on link "Expand" at bounding box center [635, 318] width 31 height 11
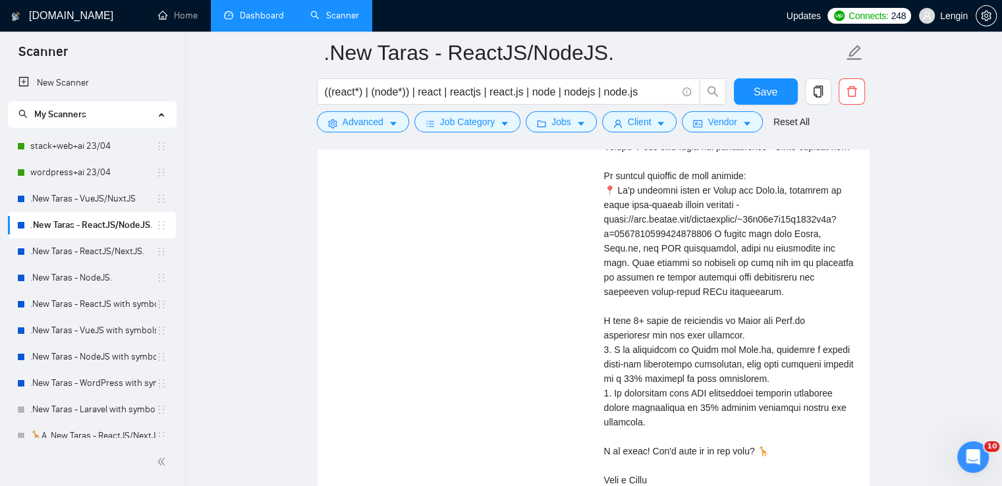
scroll to position [3039, 0]
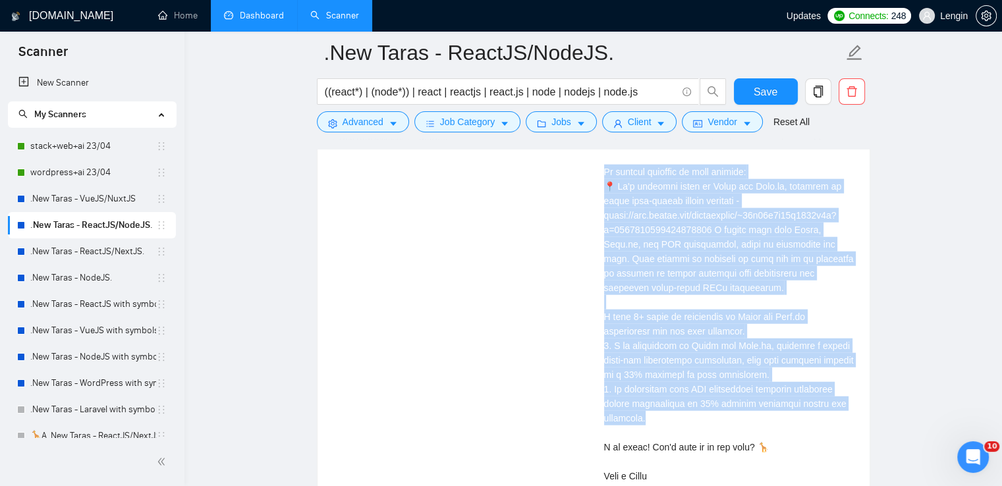
drag, startPoint x: 604, startPoint y: 165, endPoint x: 672, endPoint y: 420, distance: 263.1
click at [672, 420] on div "Cover letter" at bounding box center [729, 281] width 250 height 406
